Goal: Task Accomplishment & Management: Complete application form

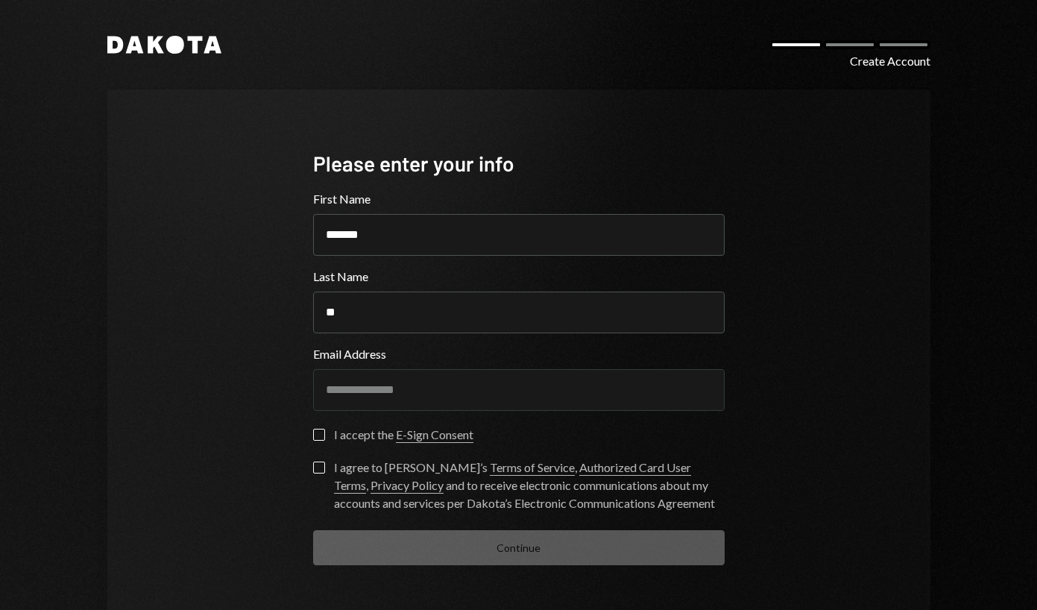
click at [344, 437] on div "I accept the E-Sign Consent" at bounding box center [403, 435] width 139 height 18
click at [325, 437] on button "I accept the E-Sign Consent" at bounding box center [319, 435] width 12 height 12
click at [343, 461] on div "I agree to Dakota’s Terms of Service , Authorized Card User Terms , Privacy Pol…" at bounding box center [529, 485] width 391 height 54
click at [325, 461] on button "I agree to Dakota’s Terms of Service , Authorized Card User Terms , Privacy Pol…" at bounding box center [319, 467] width 12 height 12
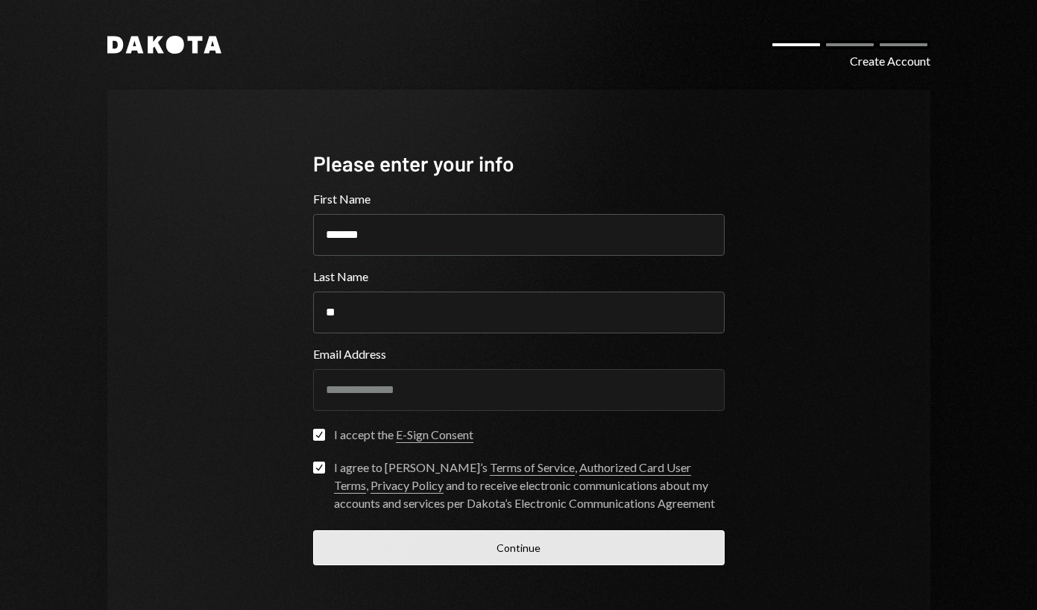
click at [379, 548] on button "Continue" at bounding box center [519, 547] width 412 height 35
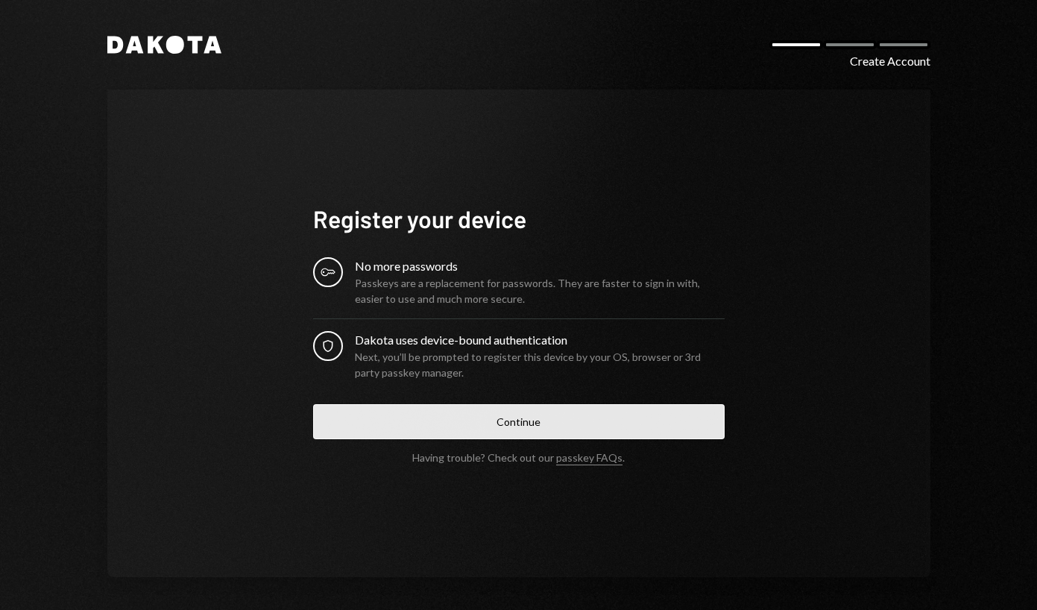
click at [623, 406] on button "Continue" at bounding box center [519, 421] width 412 height 35
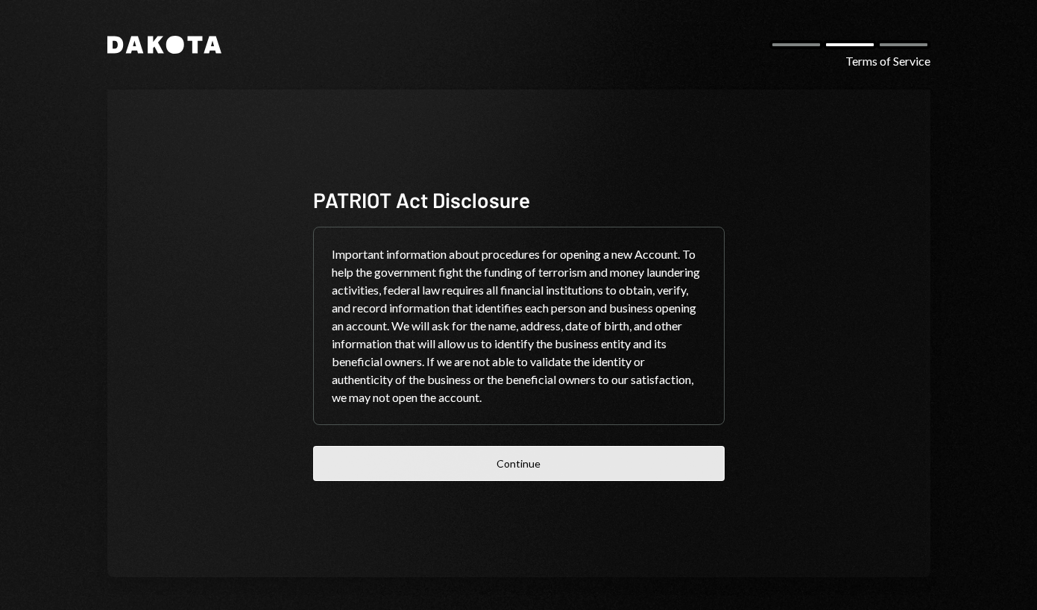
click at [603, 455] on button "Continue" at bounding box center [519, 463] width 412 height 35
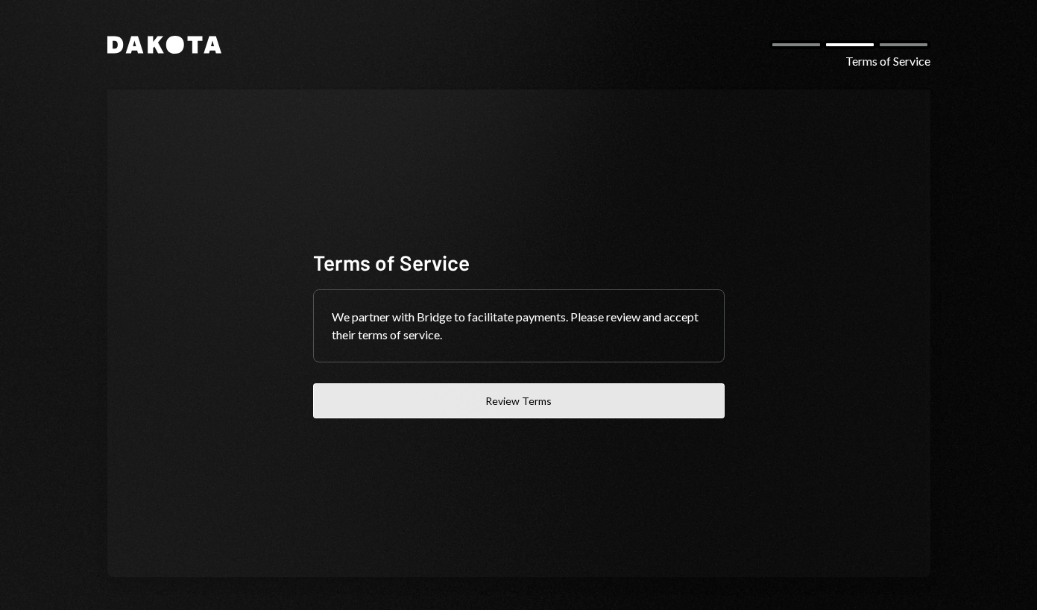
click at [652, 392] on button "Review Terms" at bounding box center [519, 400] width 412 height 35
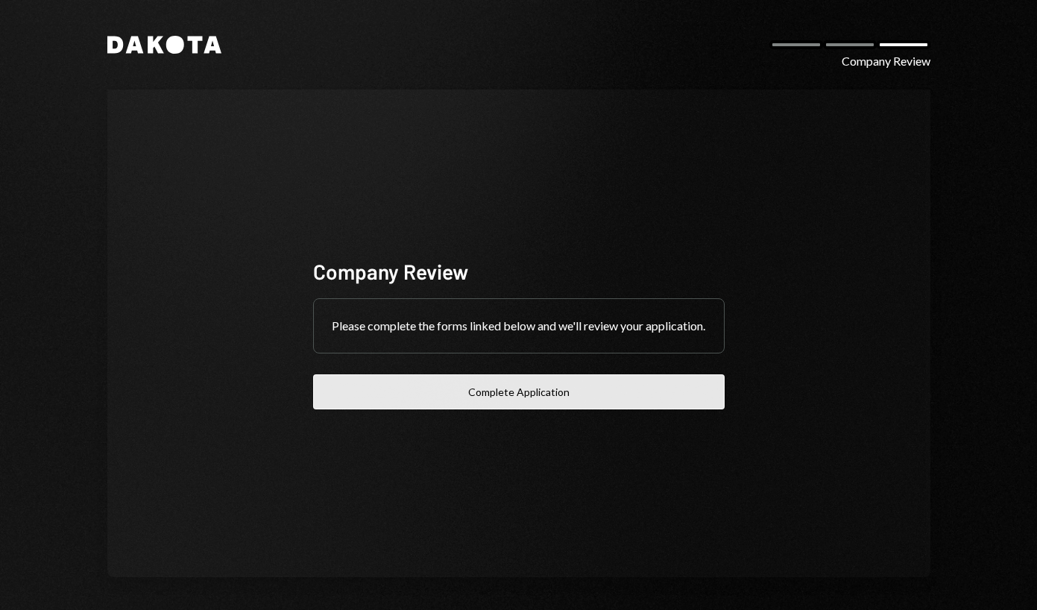
click at [596, 394] on button "Complete Application" at bounding box center [519, 391] width 412 height 35
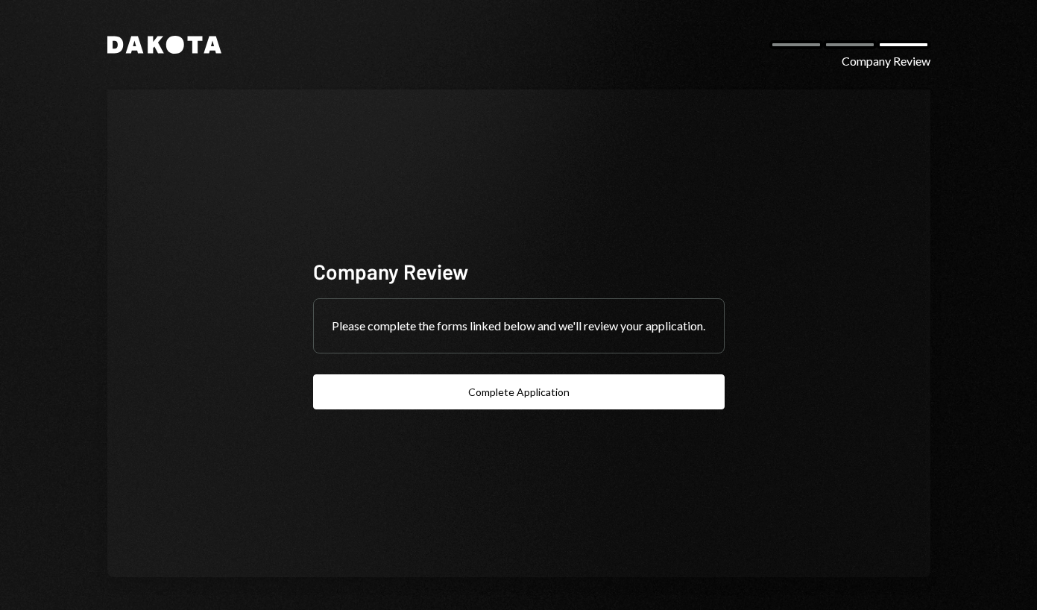
click at [171, 45] on icon at bounding box center [175, 45] width 18 height 18
